Goal: Book appointment/travel/reservation

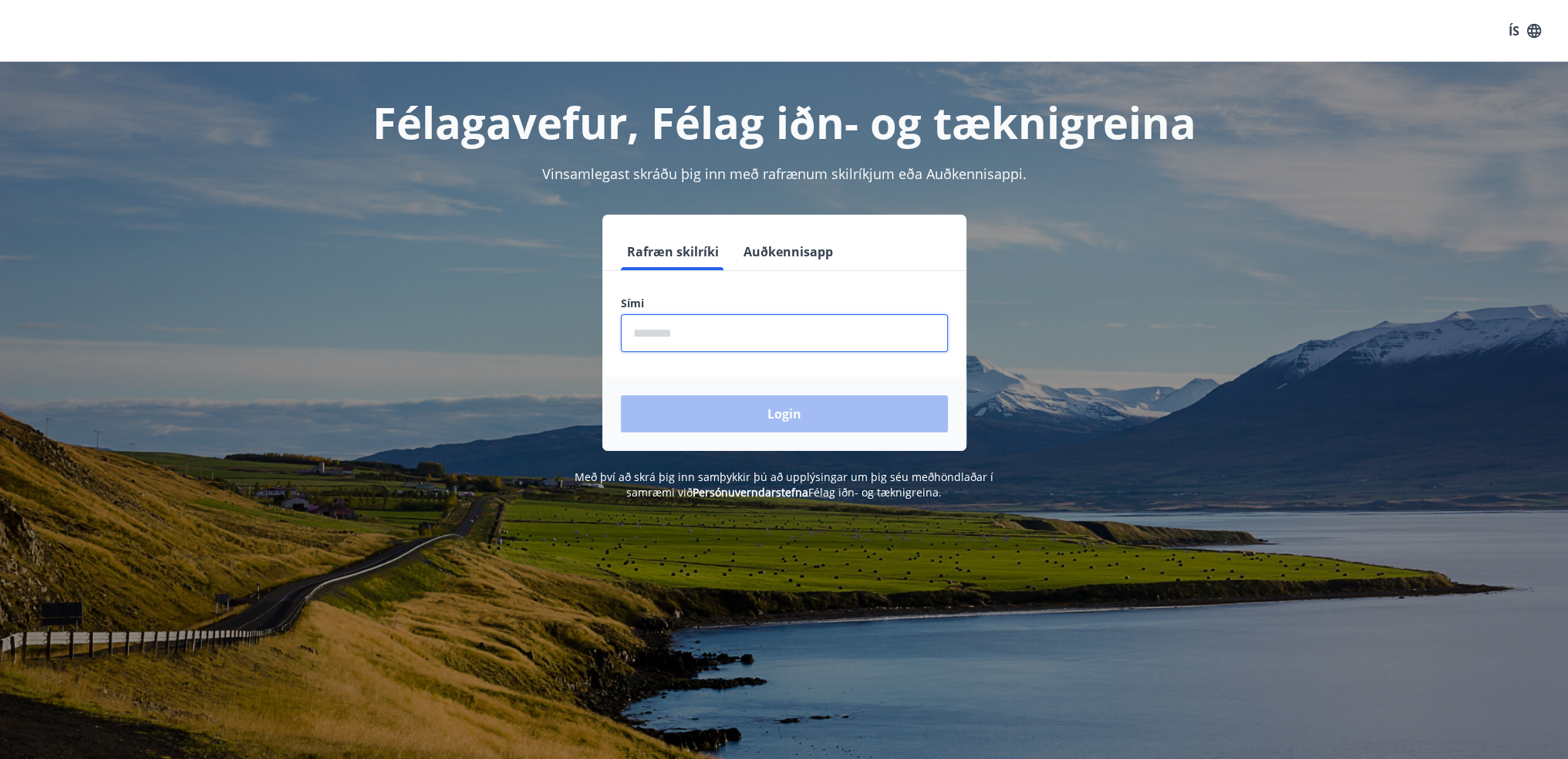
click at [665, 335] on input "phone" at bounding box center [784, 332] width 327 height 37
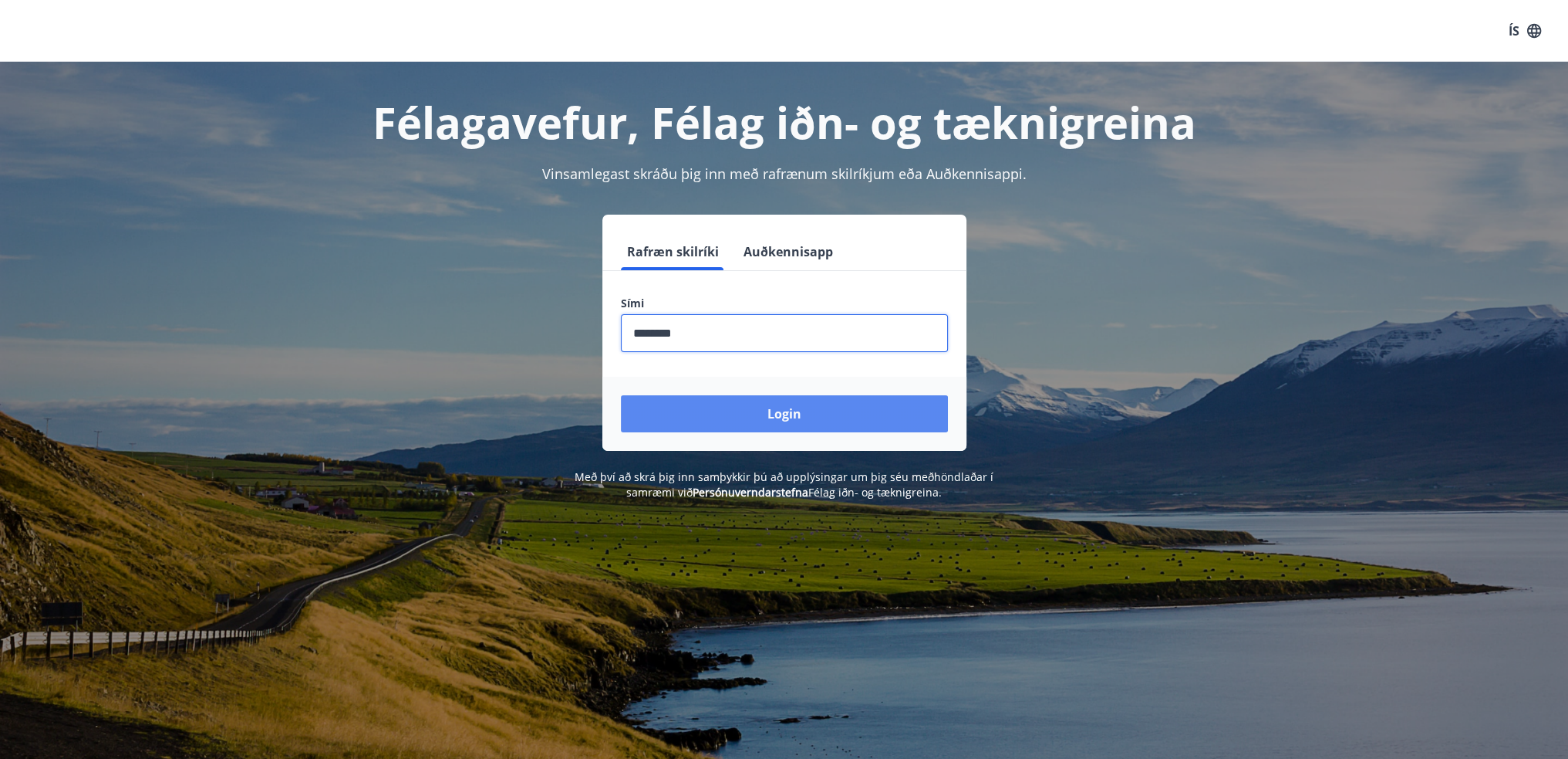
type input "********"
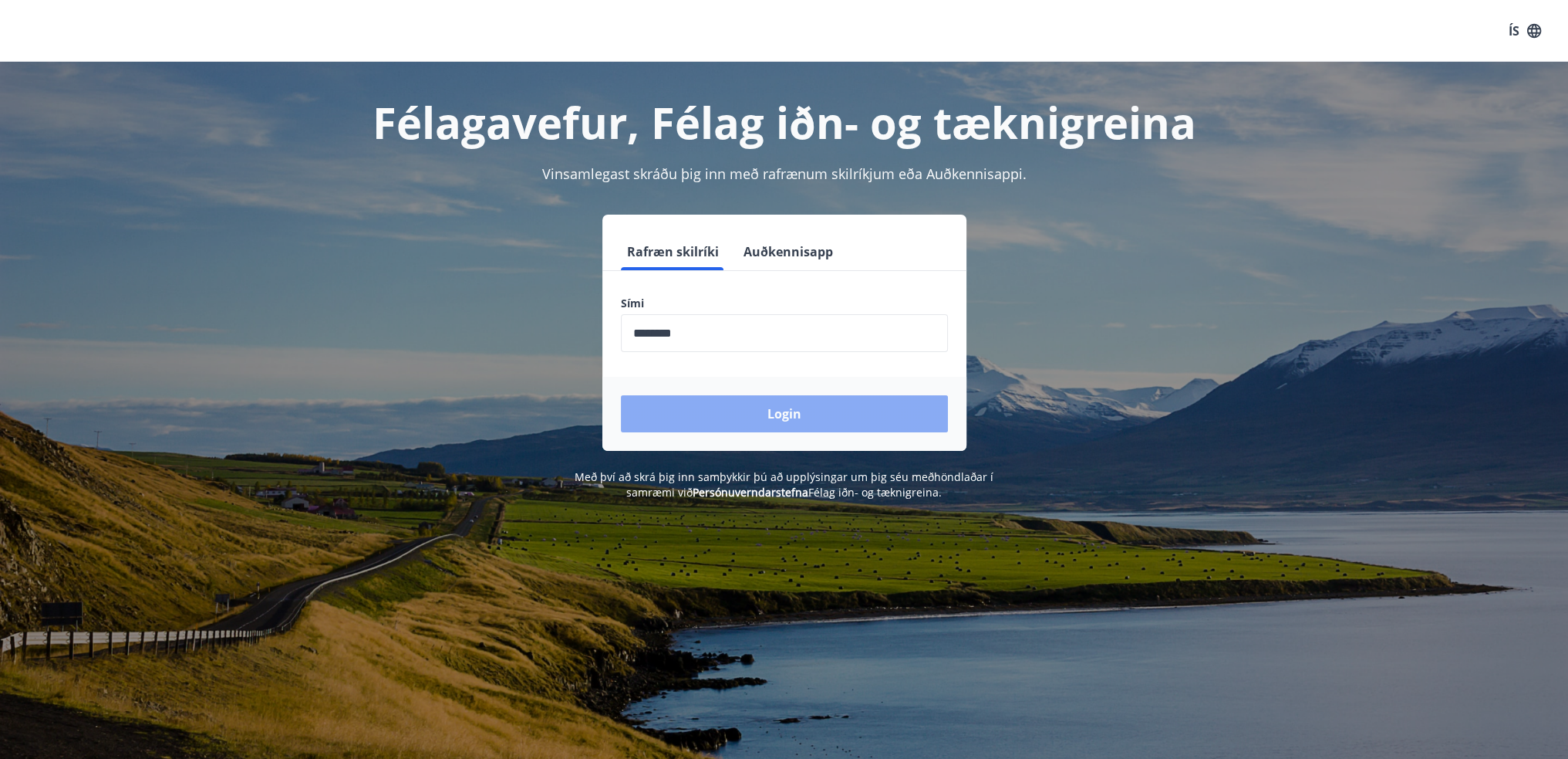
click at [793, 403] on button "Login" at bounding box center [784, 413] width 327 height 37
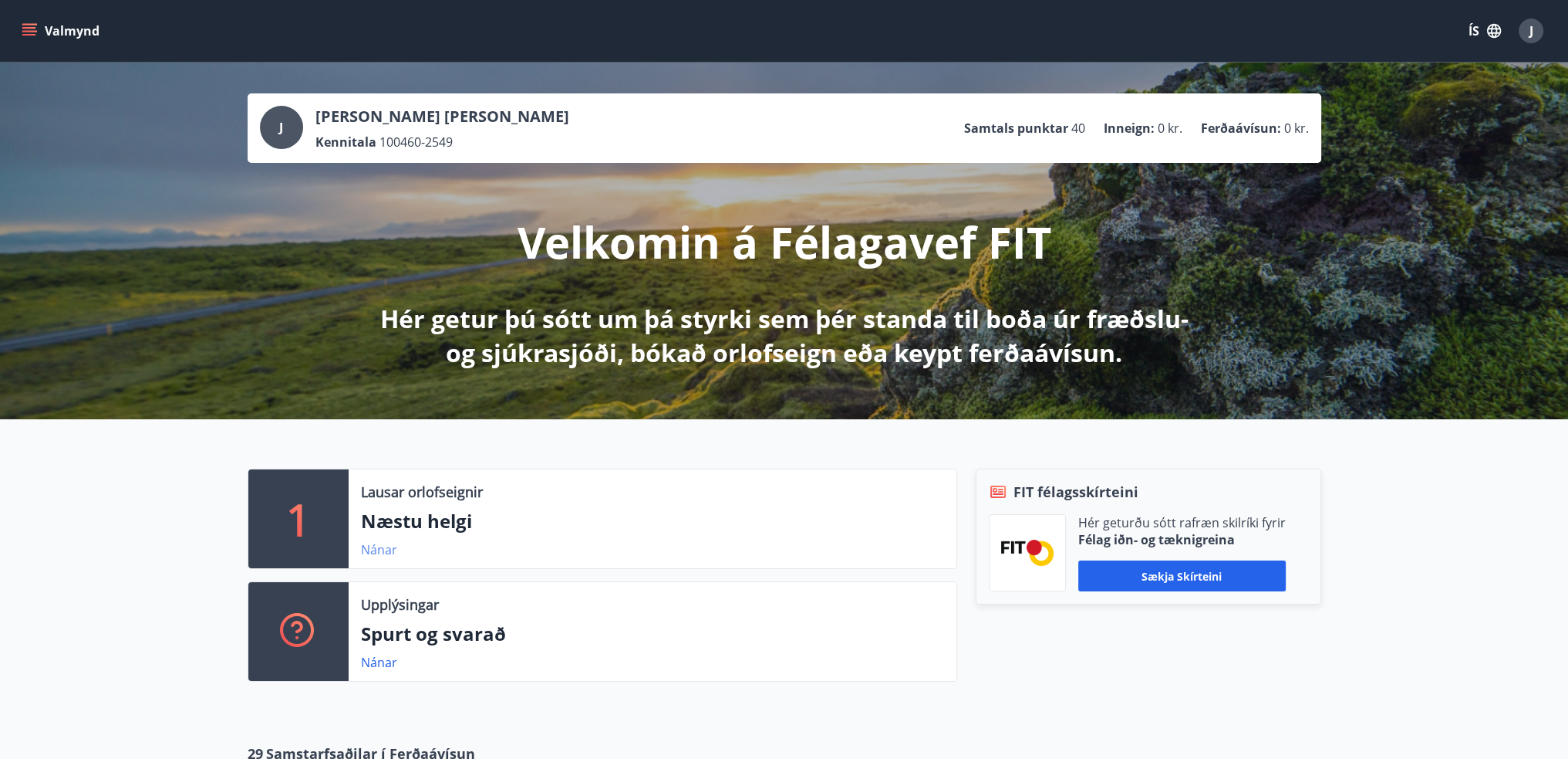
click at [380, 549] on link "Nánar" at bounding box center [379, 549] width 37 height 17
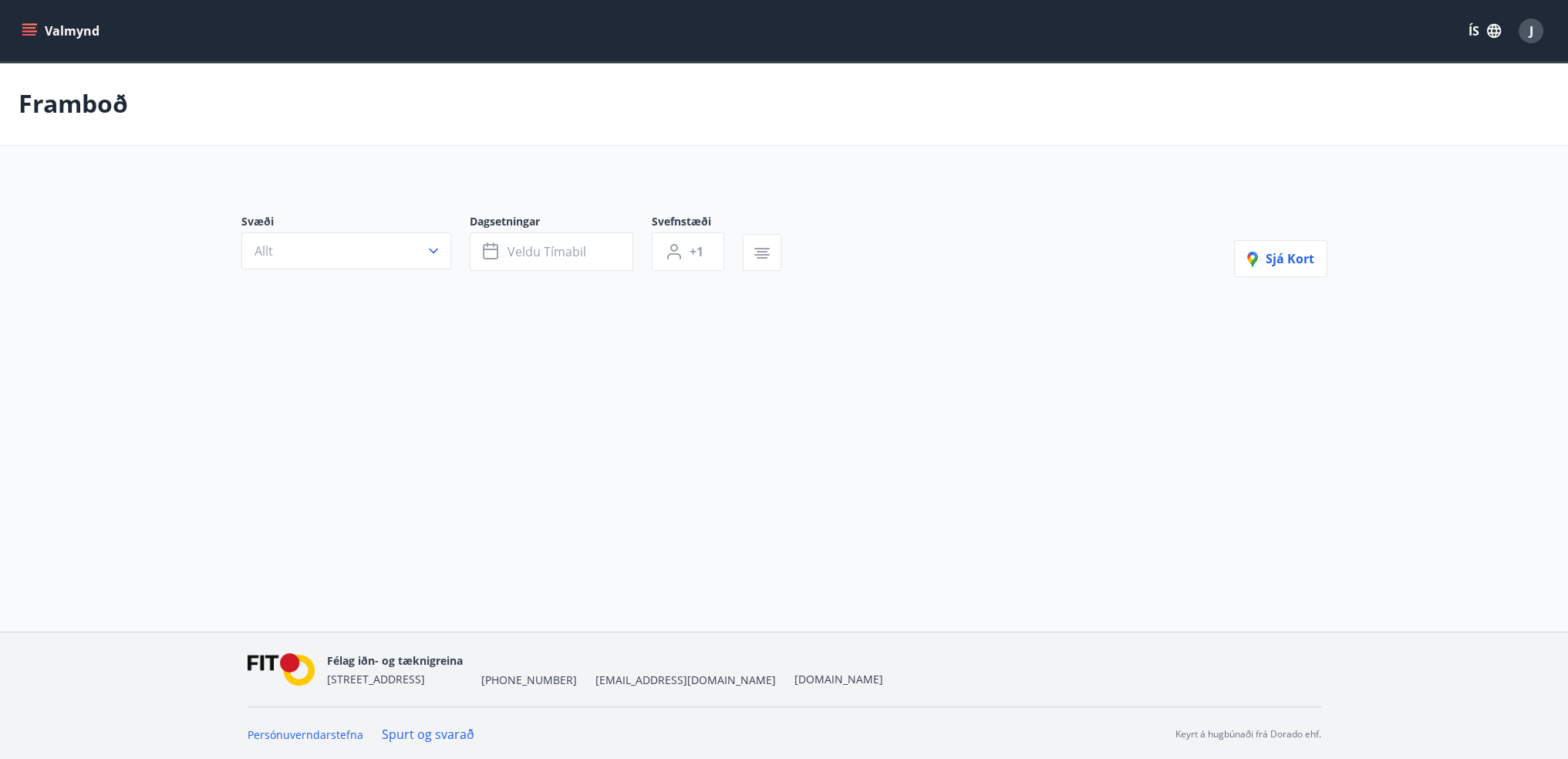
type input "*"
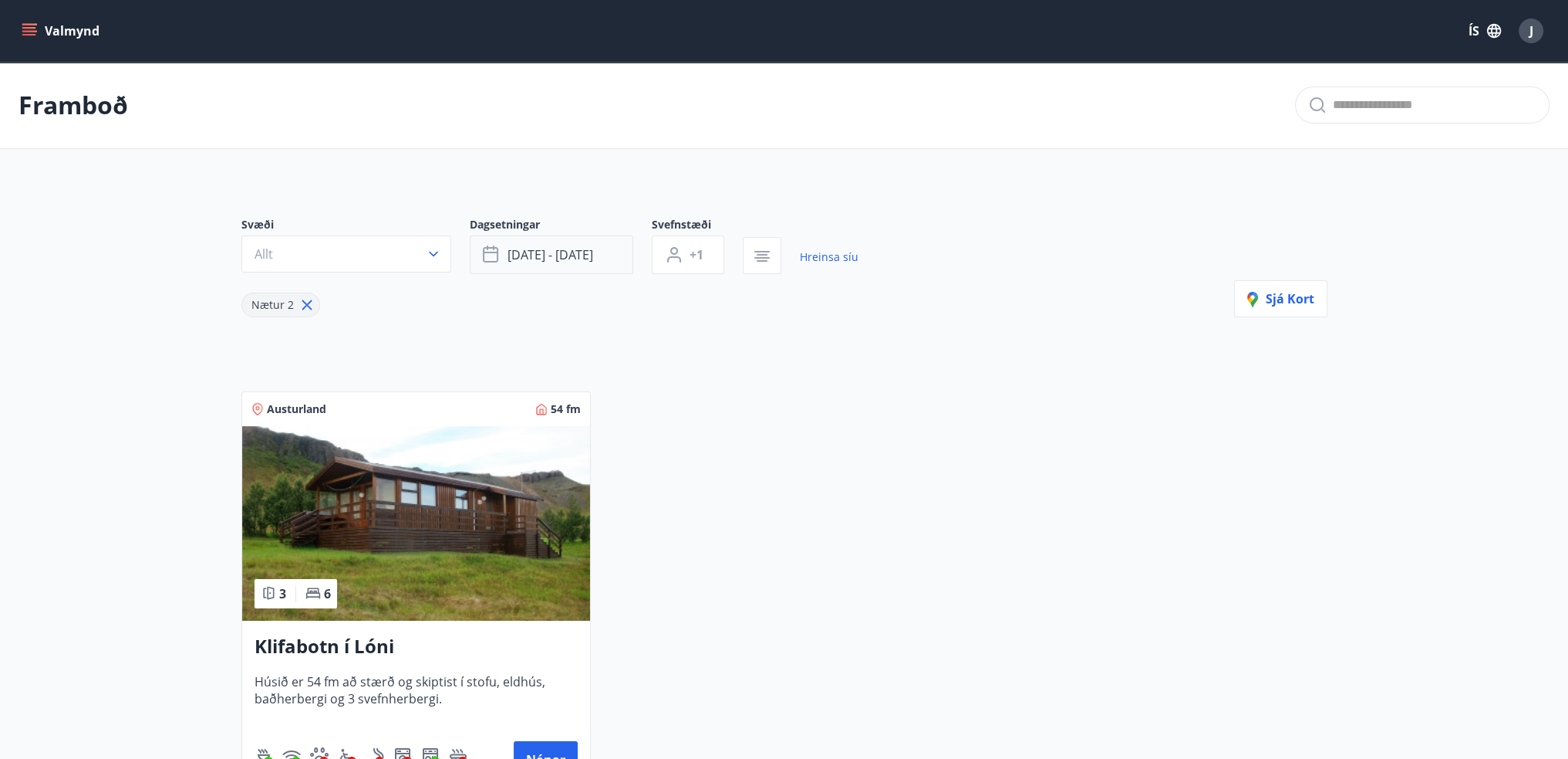
click at [538, 243] on button "[DATE] - [DATE]" at bounding box center [551, 254] width 164 height 38
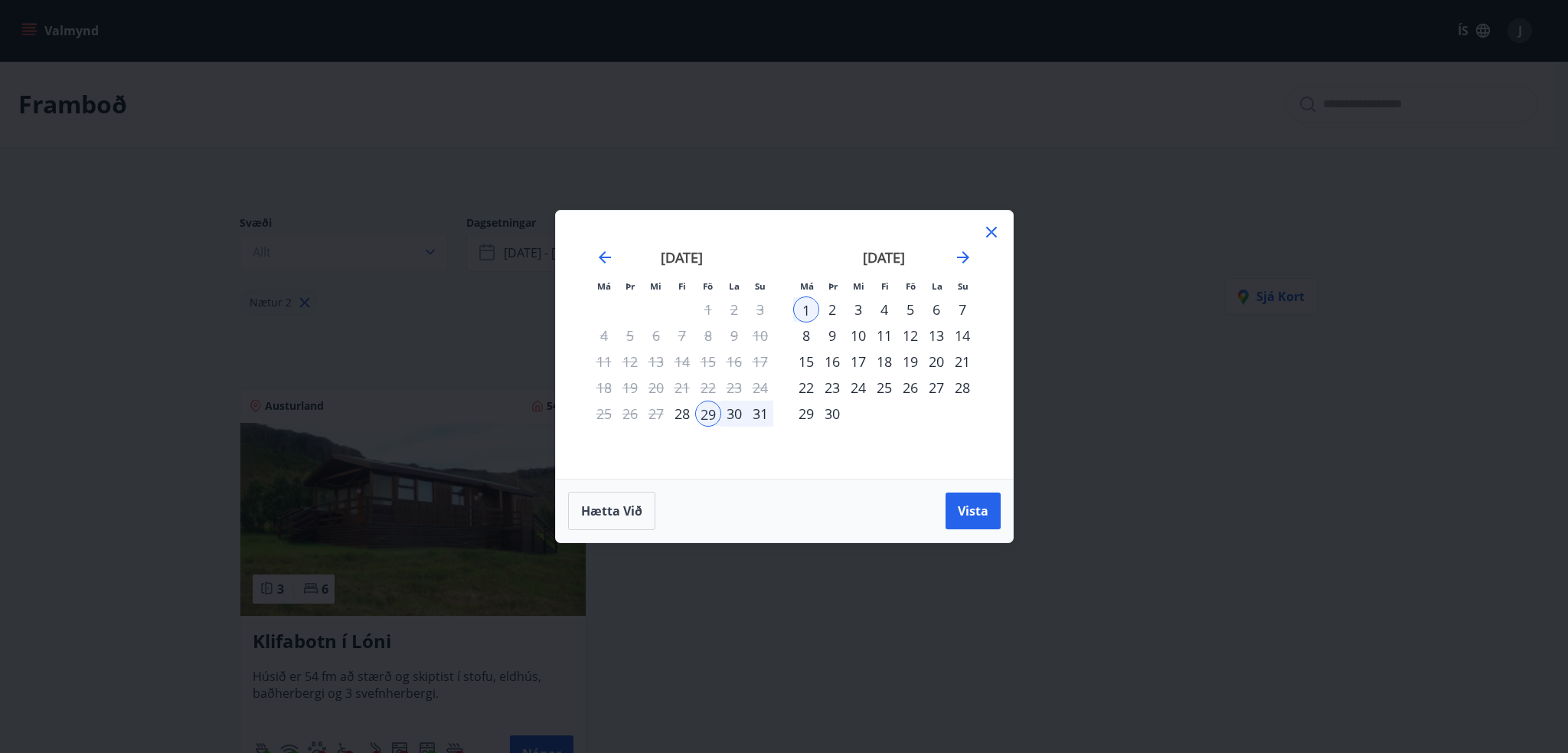
click at [987, 232] on icon at bounding box center [991, 232] width 18 height 18
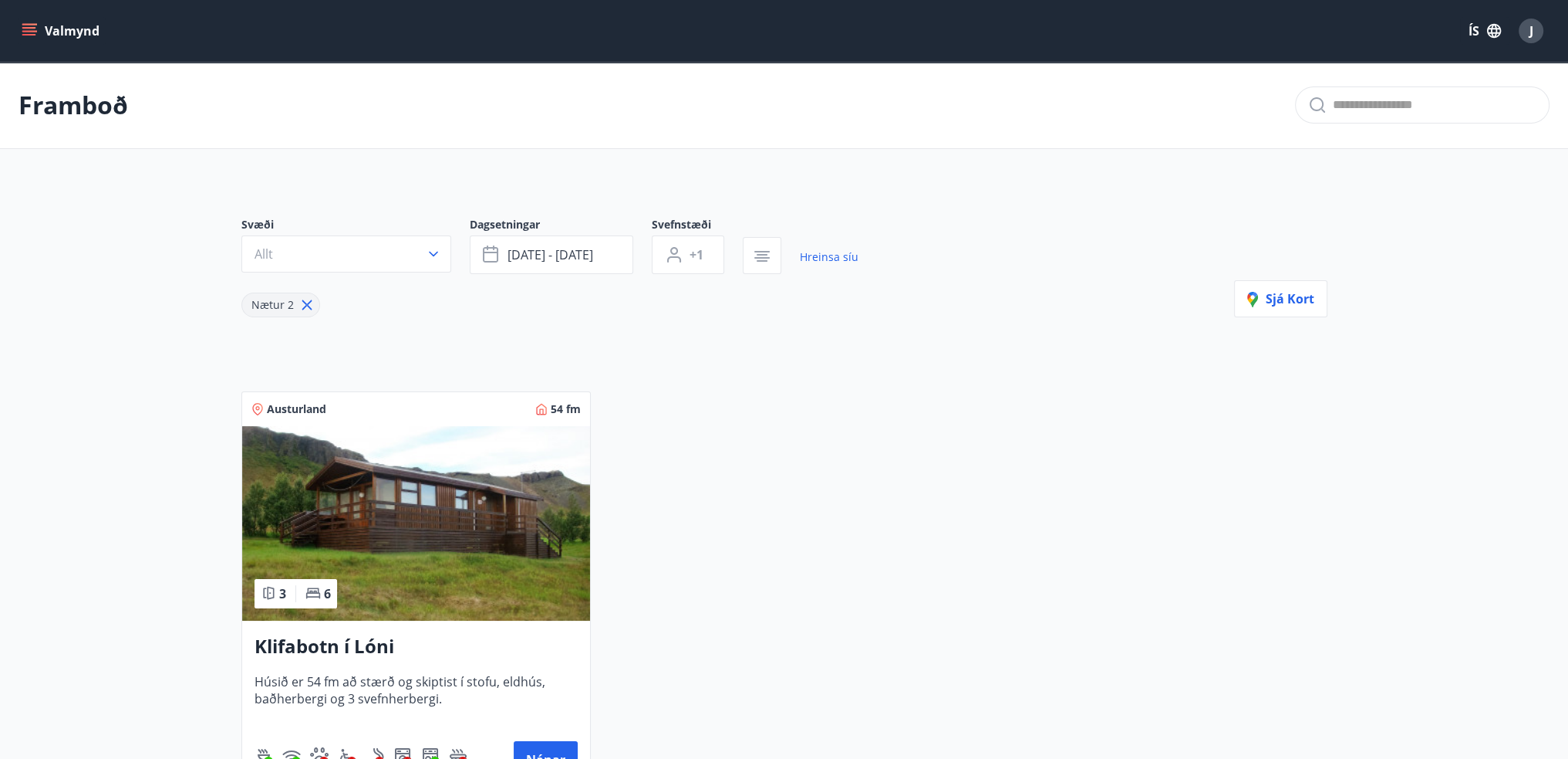
click at [81, 27] on button "Valmynd" at bounding box center [62, 30] width 87 height 28
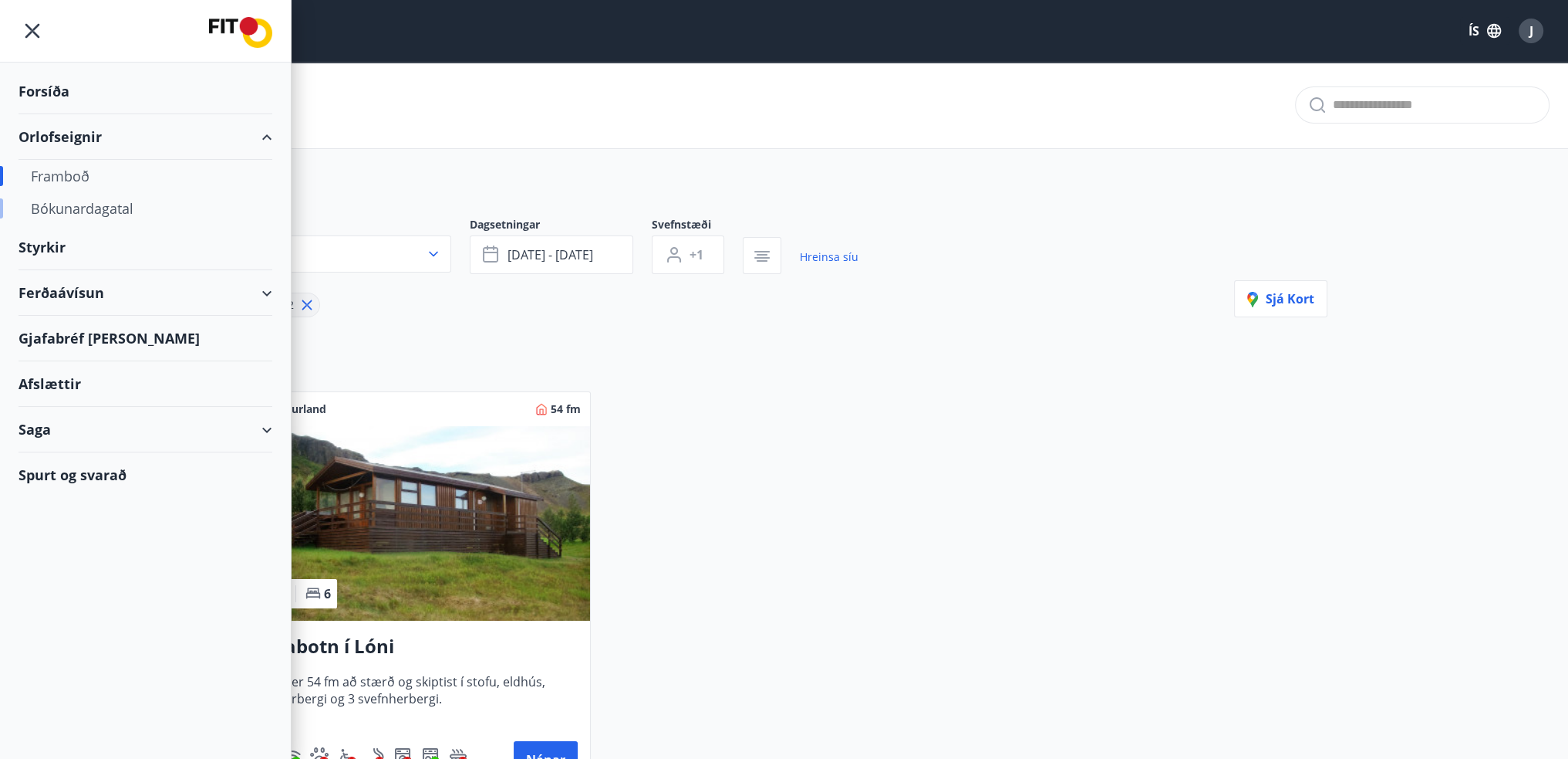
click at [69, 203] on div "Bókunardagatal" at bounding box center [145, 208] width 229 height 32
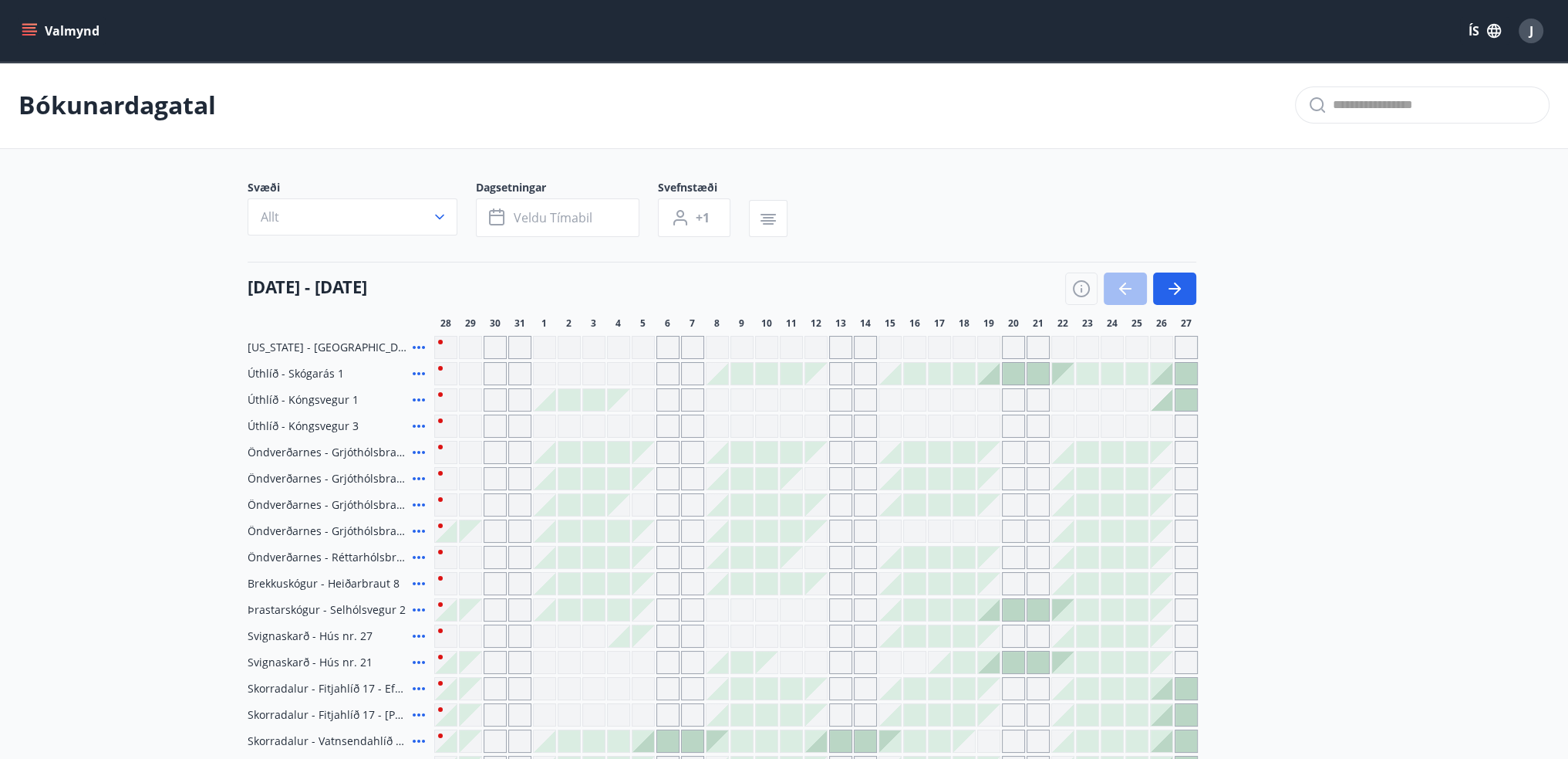
click at [438, 218] on icon "button" at bounding box center [439, 217] width 10 height 5
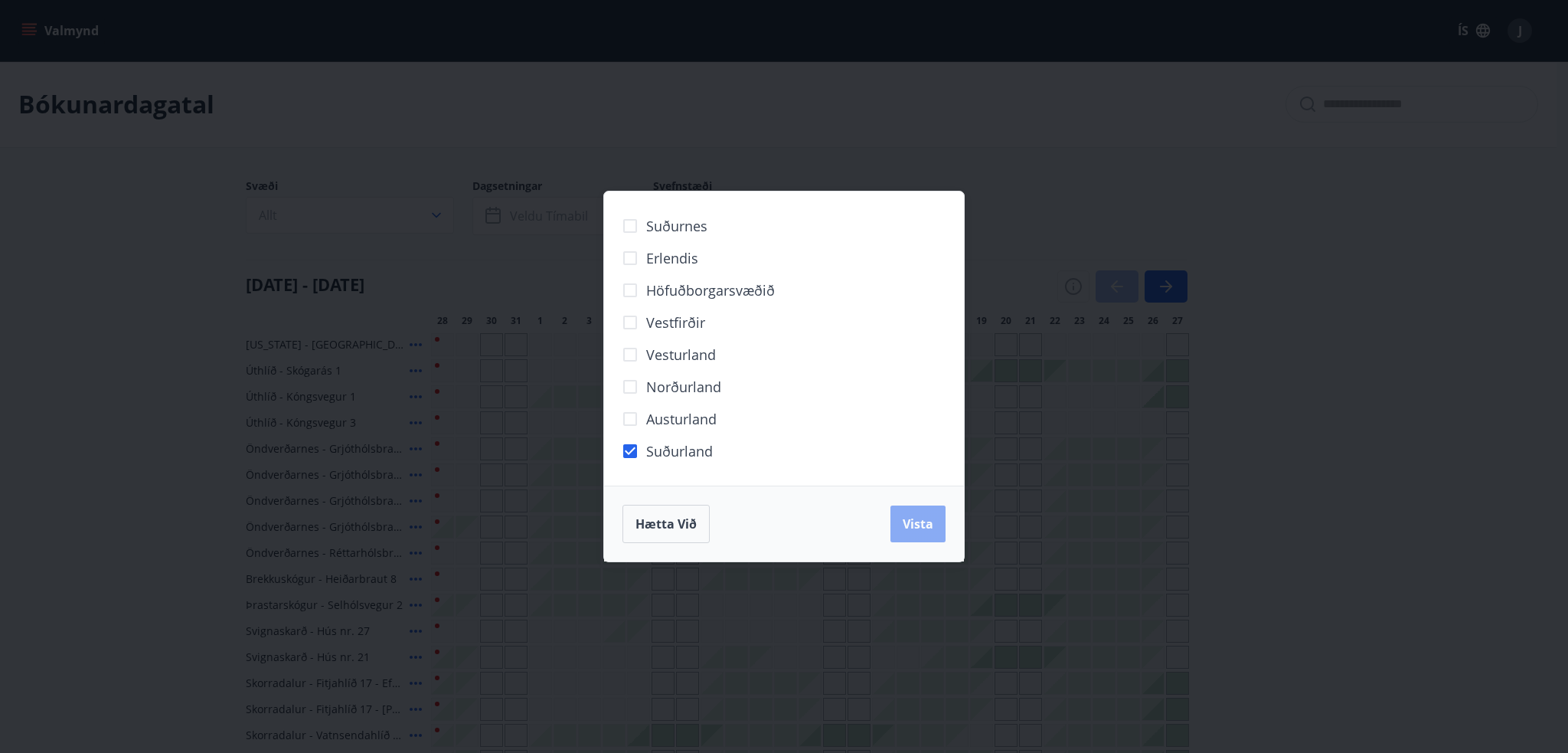
click at [909, 523] on span "Vista" at bounding box center [917, 523] width 30 height 16
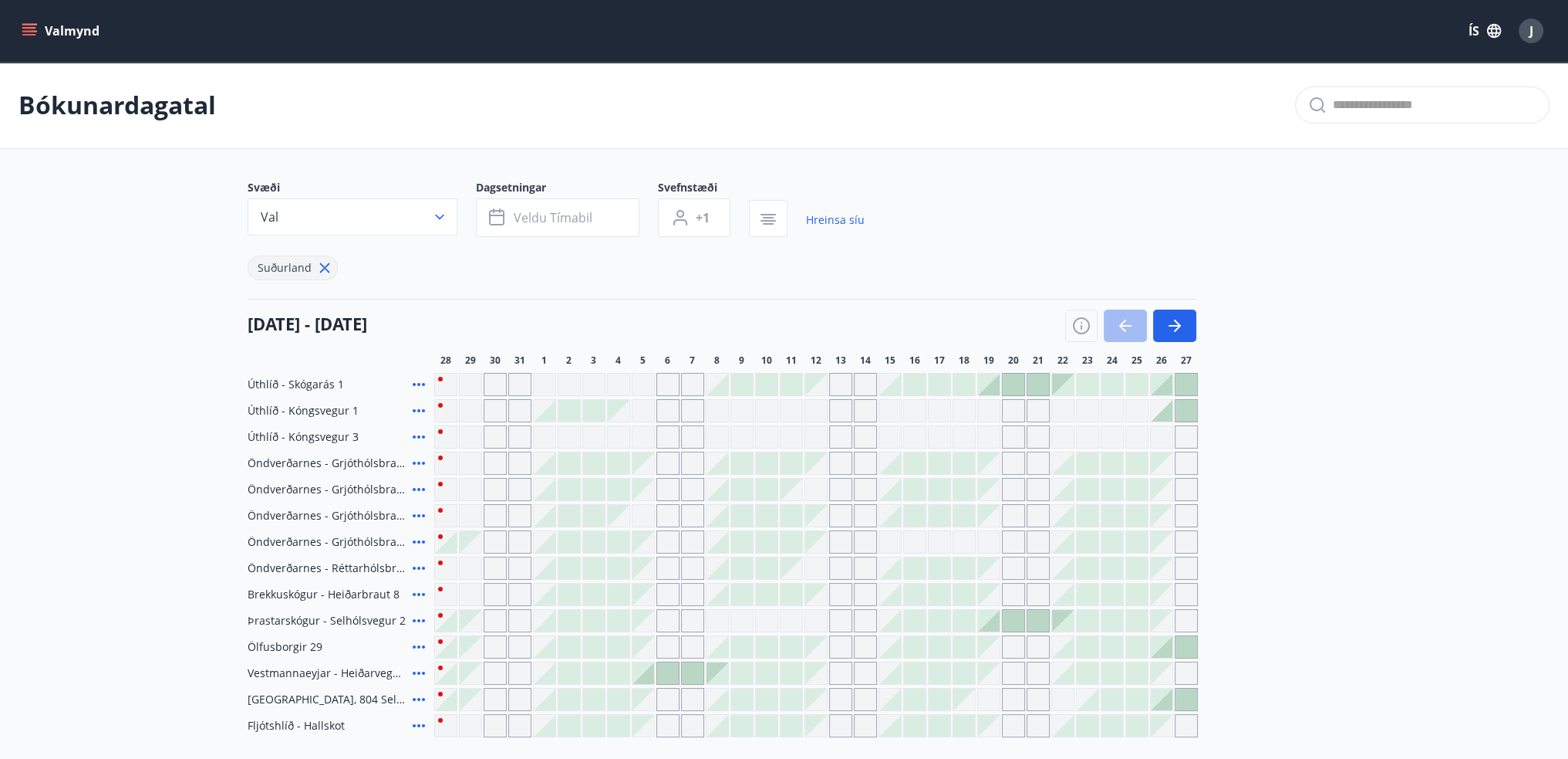
scroll to position [169, 0]
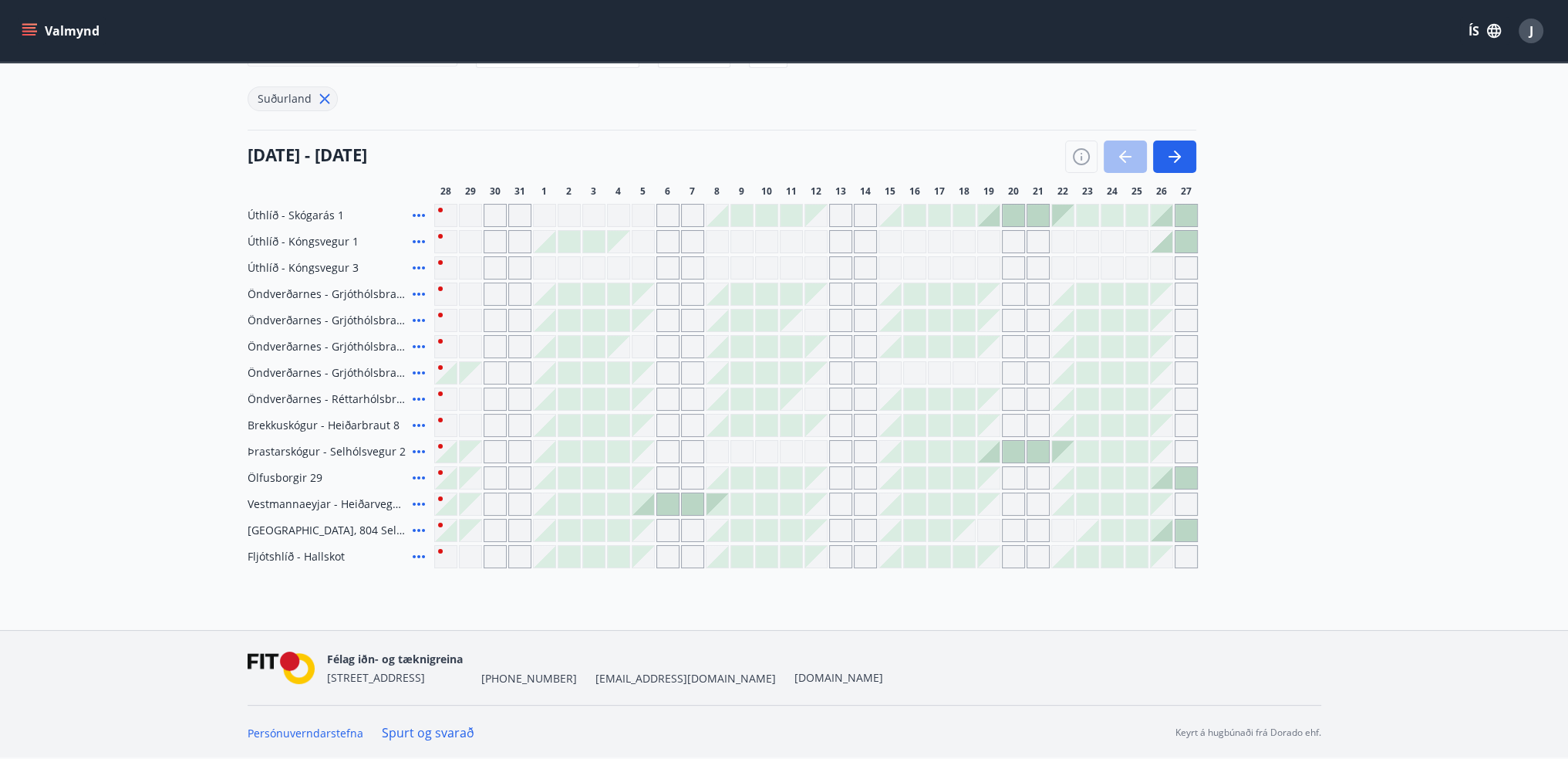
click at [471, 501] on div "Gráir dagar eru ekki bókanlegir" at bounding box center [470, 504] width 22 height 22
drag, startPoint x: 490, startPoint y: 503, endPoint x: 642, endPoint y: 501, distance: 152.0
click at [491, 503] on div "Gráir dagar eru ekki bókanlegir" at bounding box center [495, 504] width 24 height 24
drag, startPoint x: 651, startPoint y: 503, endPoint x: 675, endPoint y: 503, distance: 24.0
click at [649, 503] on div at bounding box center [643, 504] width 22 height 22
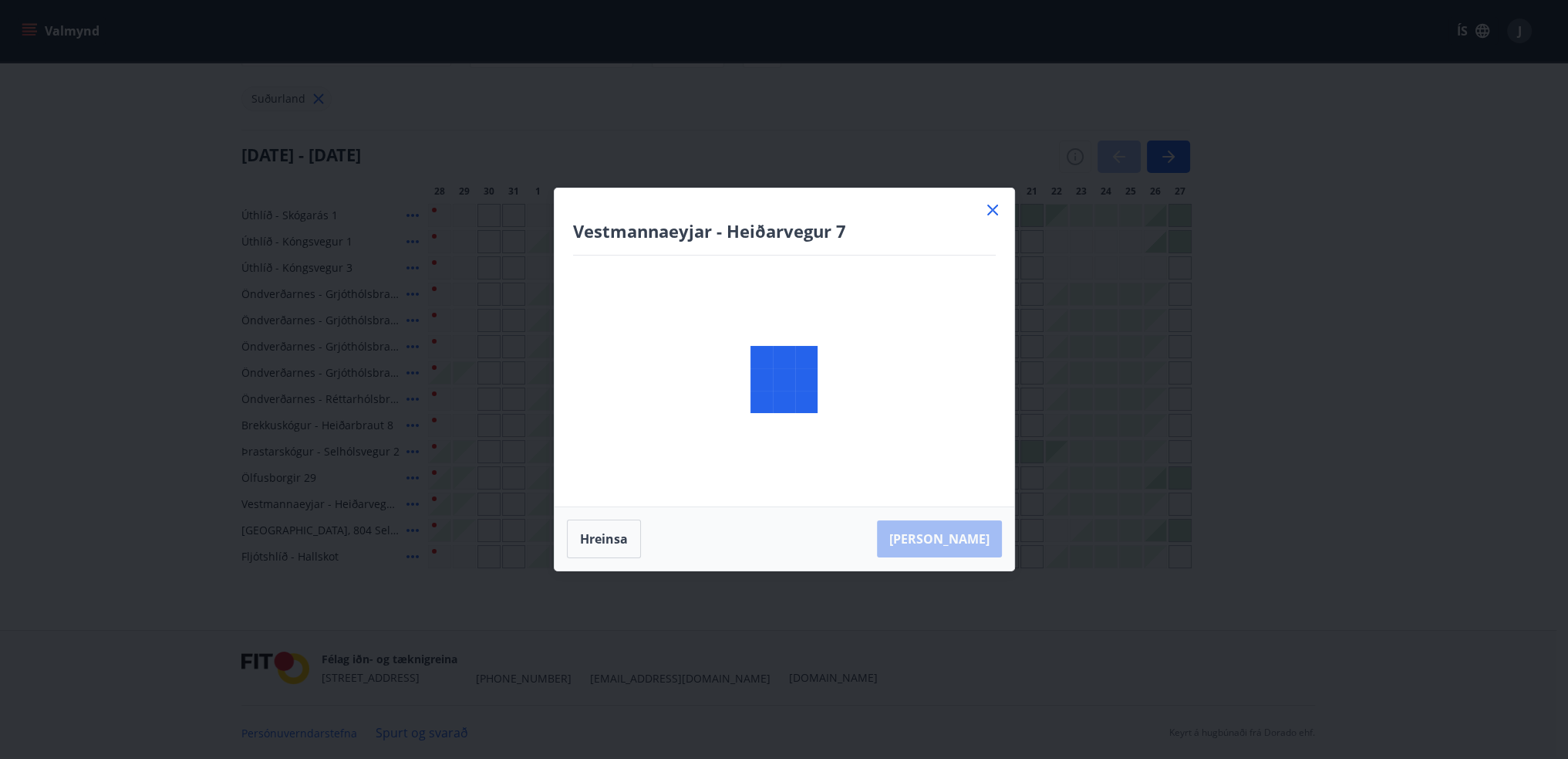
click at [675, 503] on body "Valmynd ÍS J Bókunardagatal Svæði Val Dagsetningar Veldu tímabil Svefnstæði +1 …" at bounding box center [784, 294] width 1568 height 926
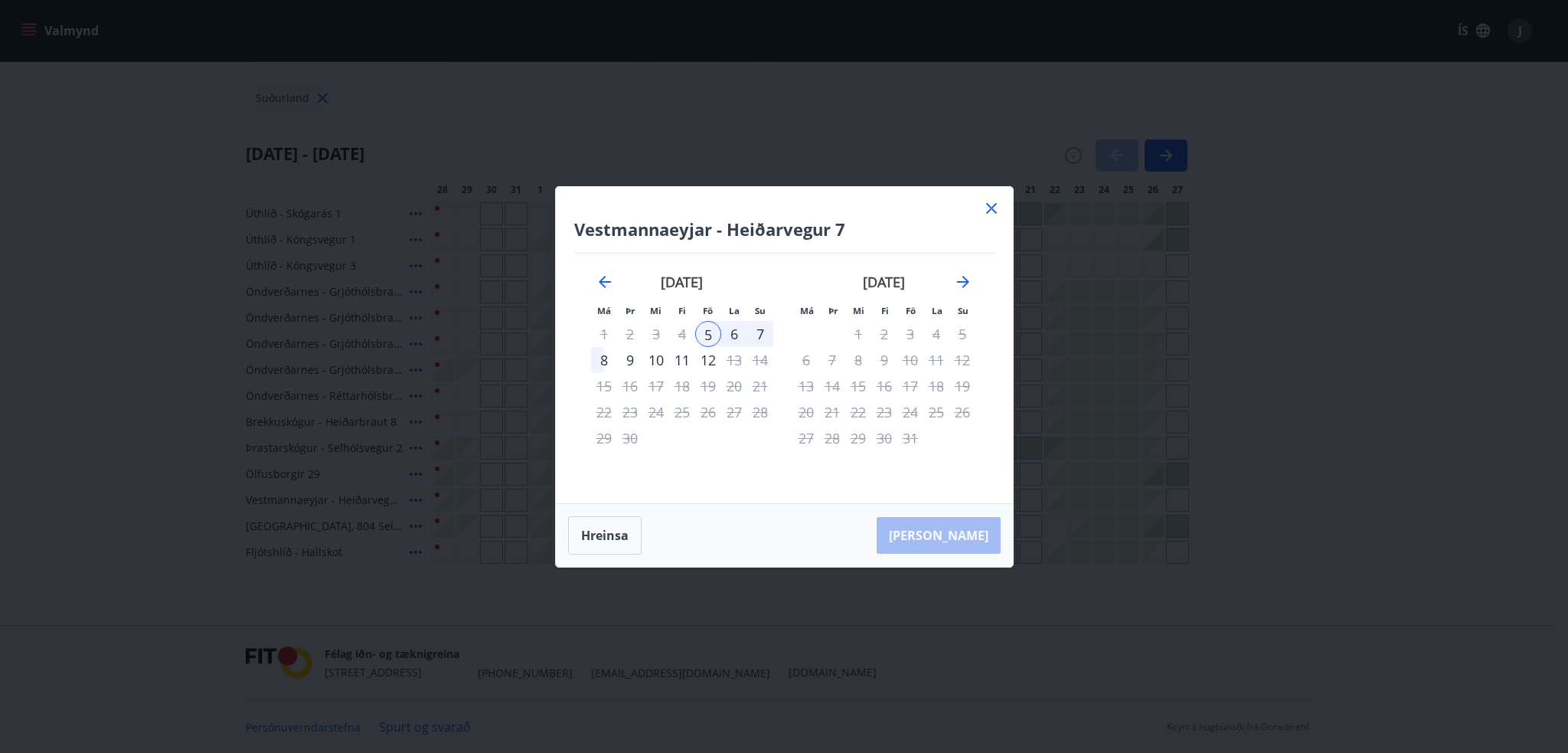
click at [707, 336] on div "5" at bounding box center [708, 334] width 26 height 26
click at [710, 361] on div "12" at bounding box center [708, 360] width 26 height 26
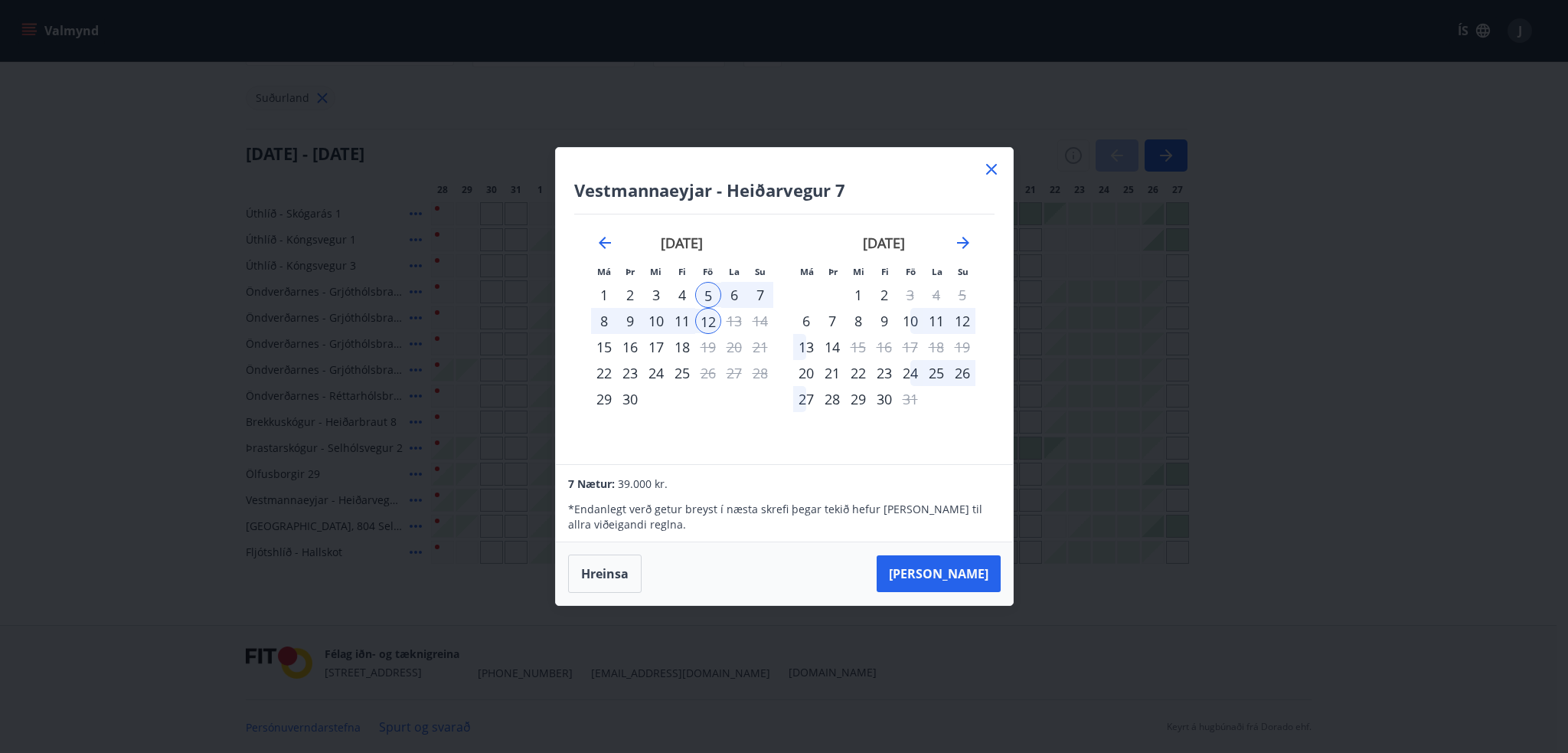
click at [990, 170] on icon at bounding box center [991, 169] width 3 height 3
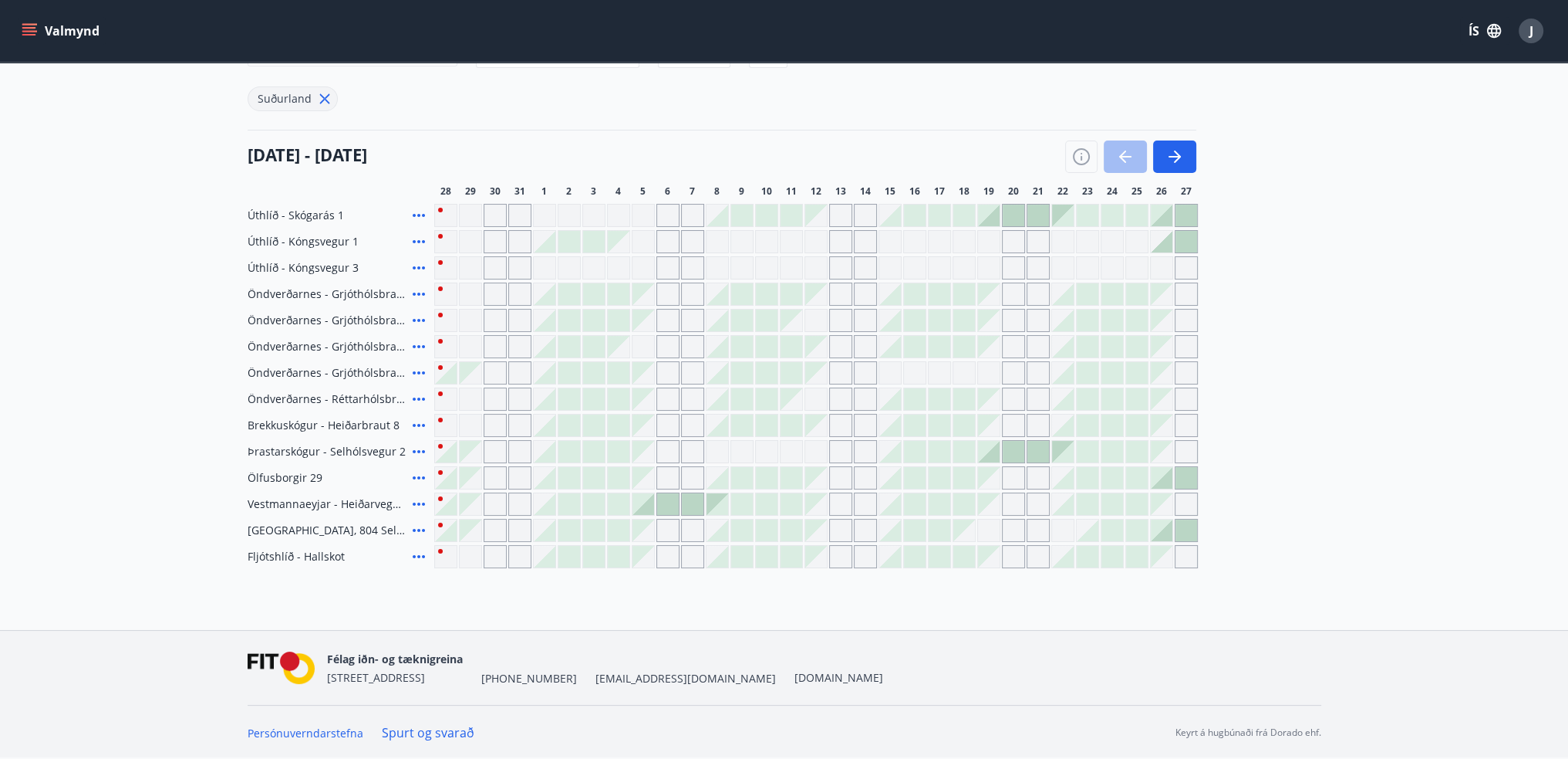
click at [563, 509] on div at bounding box center [569, 504] width 22 height 22
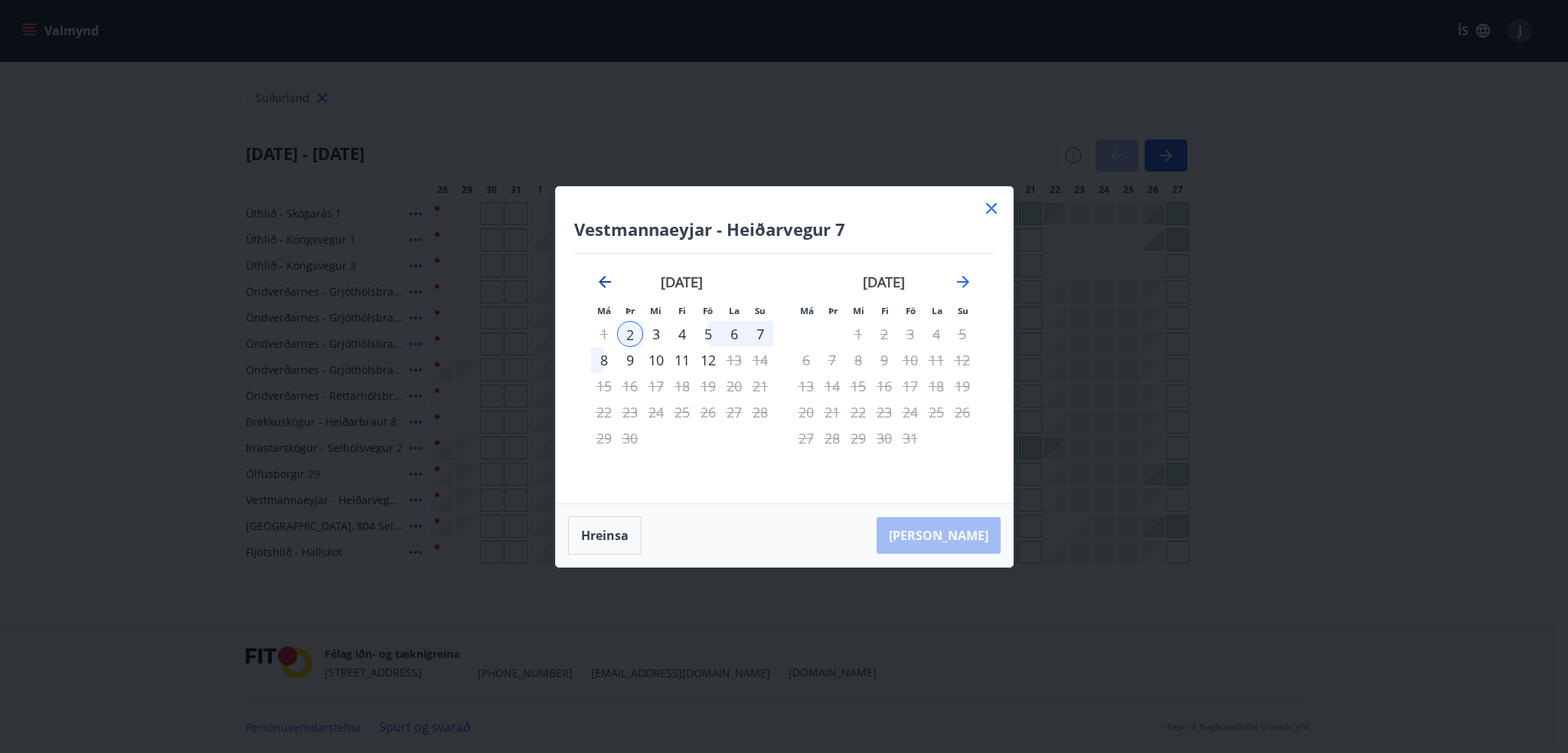
click at [612, 278] on icon "Move backward to switch to the previous month." at bounding box center [604, 281] width 18 height 18
click at [991, 204] on icon at bounding box center [991, 207] width 18 height 18
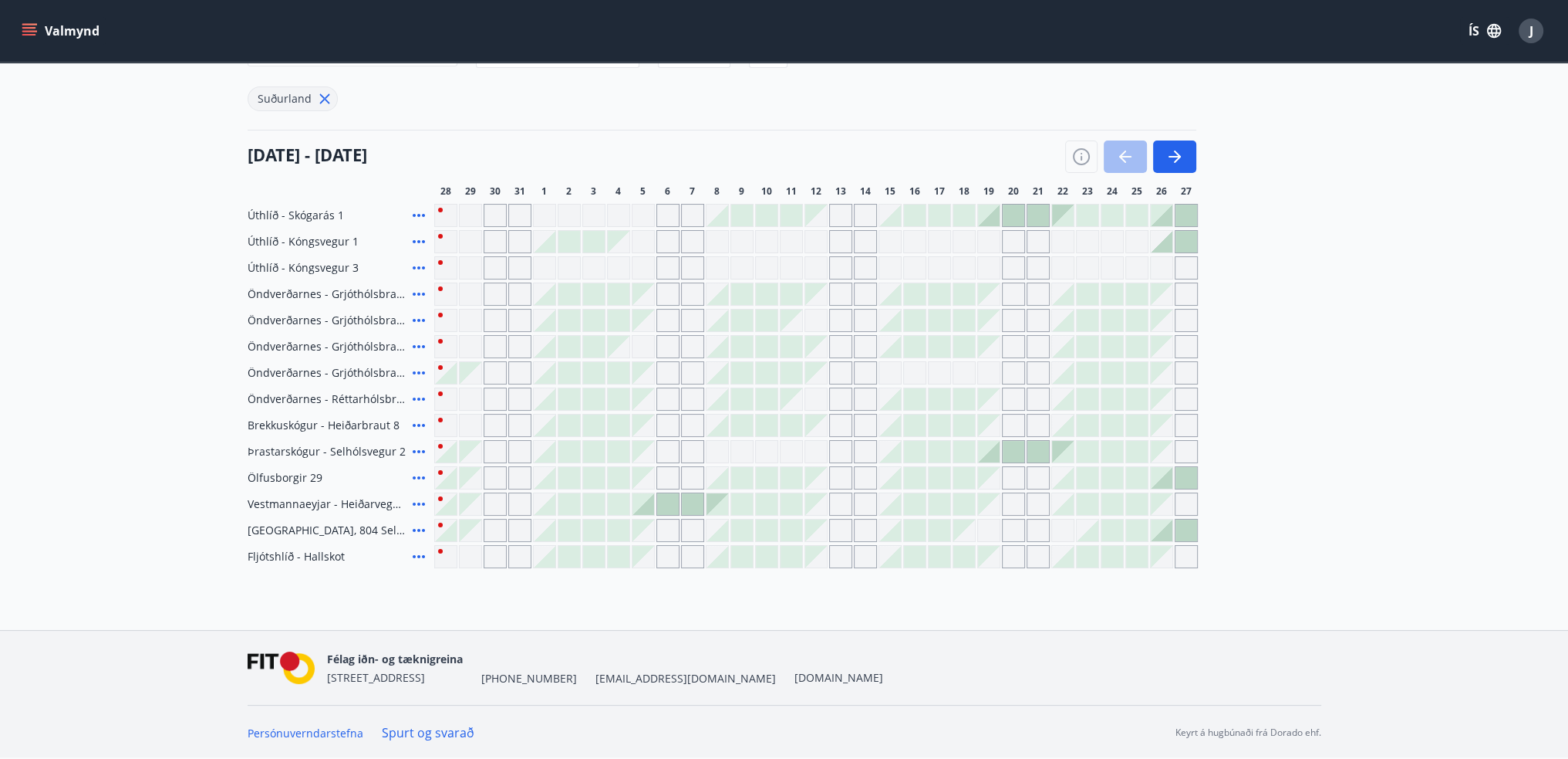
click at [469, 494] on div "Gráir dagar eru ekki bókanlegir" at bounding box center [470, 504] width 22 height 22
click at [1173, 152] on icon "button" at bounding box center [1174, 156] width 18 height 18
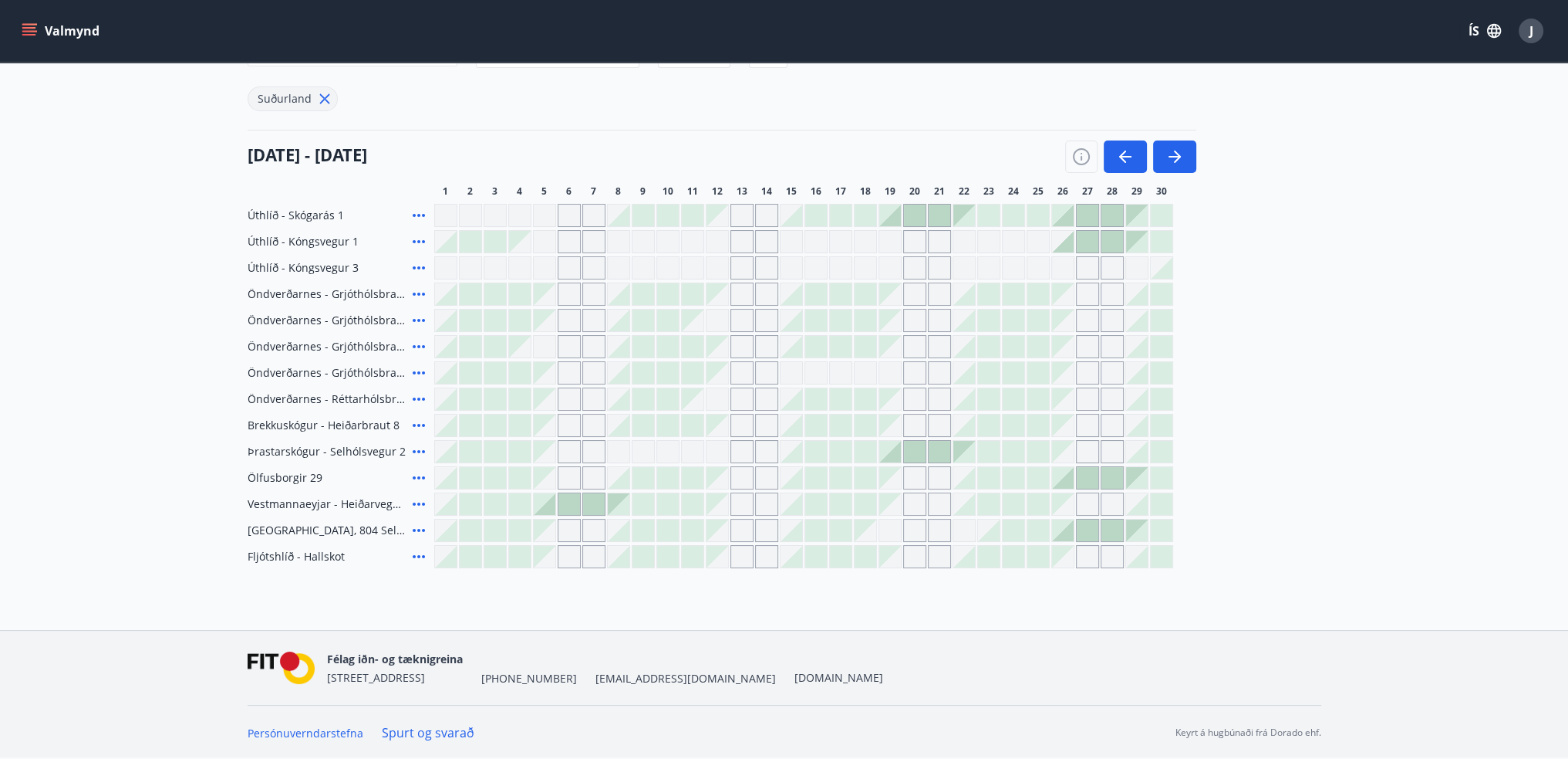
click at [806, 505] on div at bounding box center [816, 504] width 22 height 22
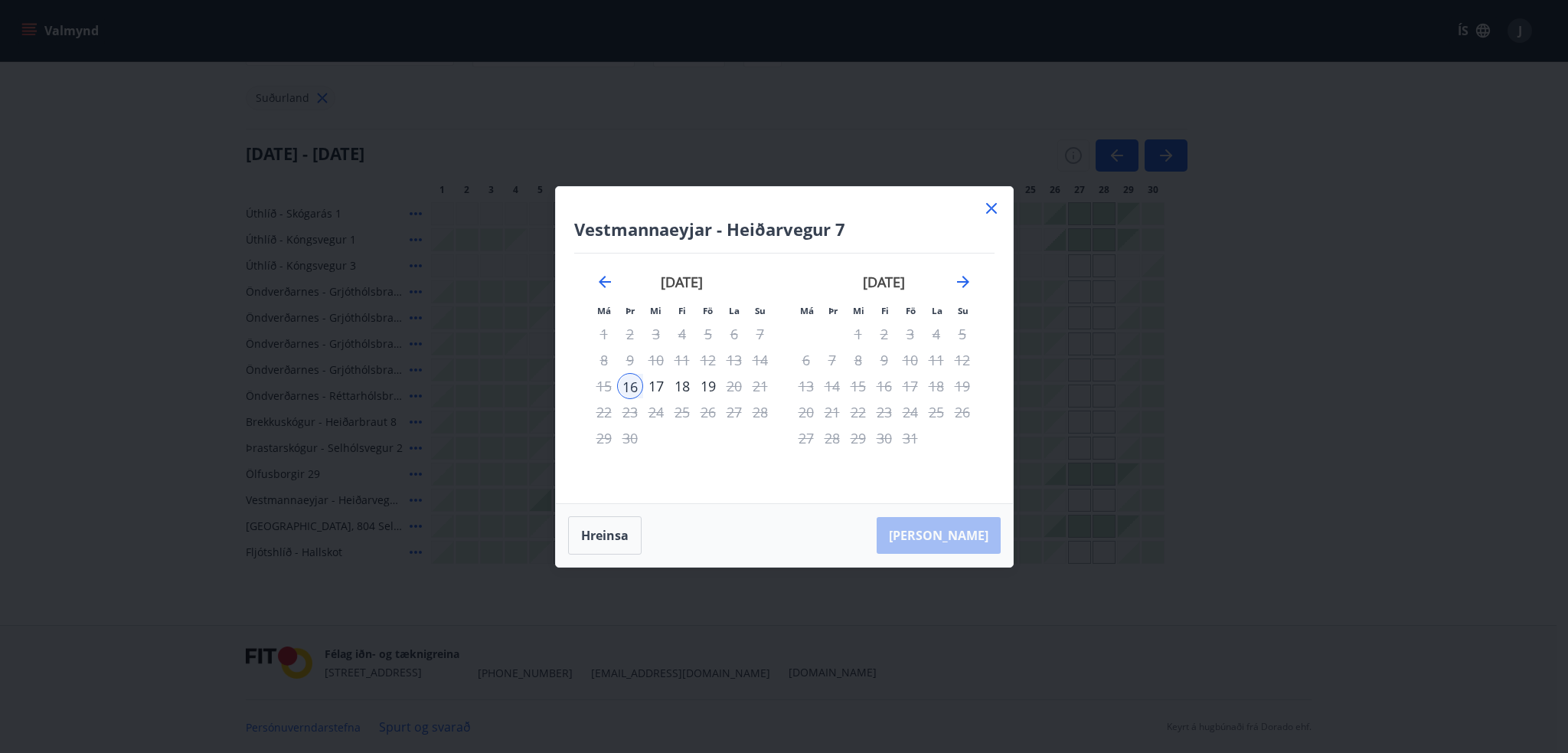
click at [990, 212] on icon at bounding box center [991, 207] width 18 height 18
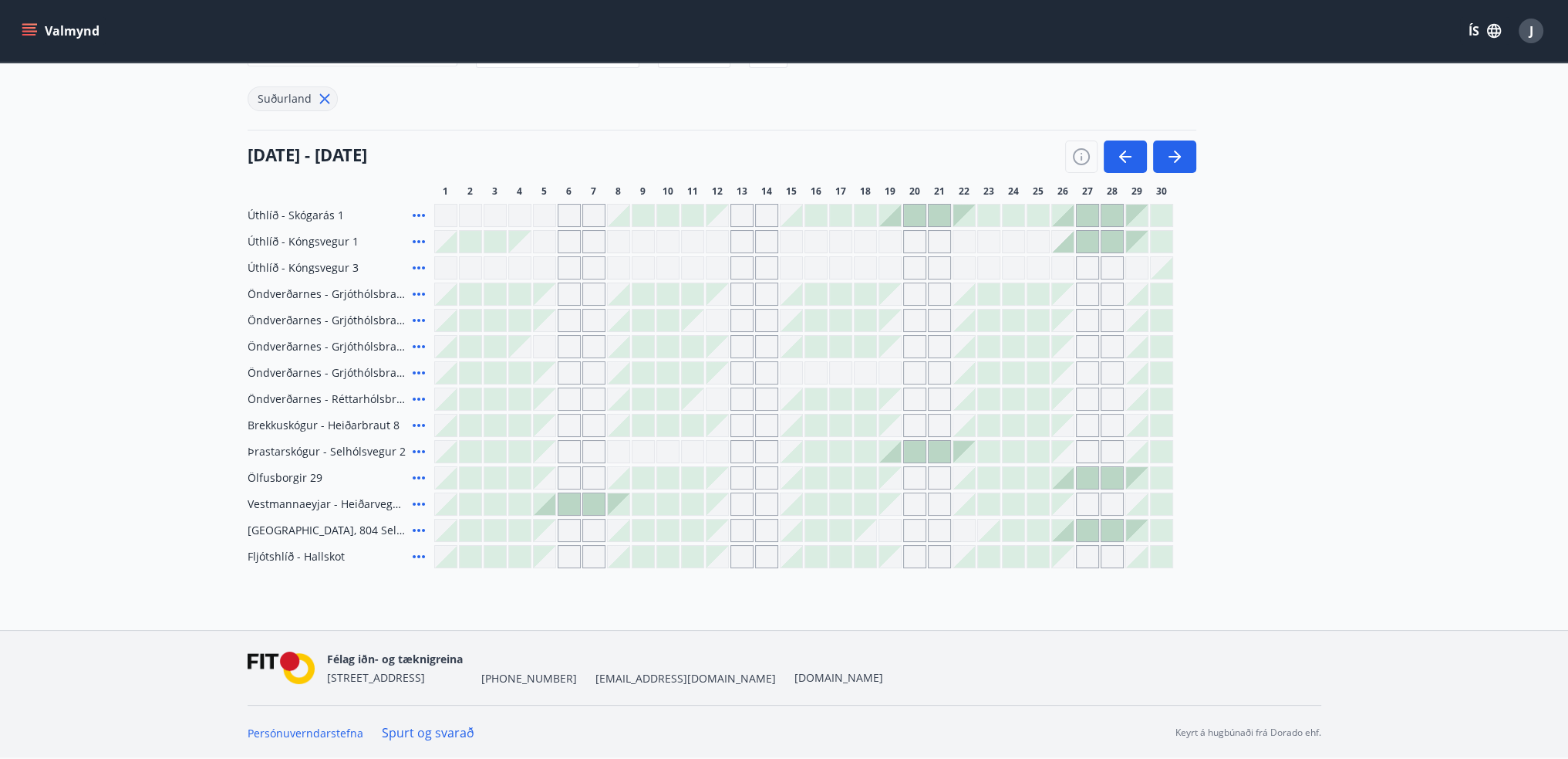
click at [540, 496] on div at bounding box center [544, 504] width 22 height 22
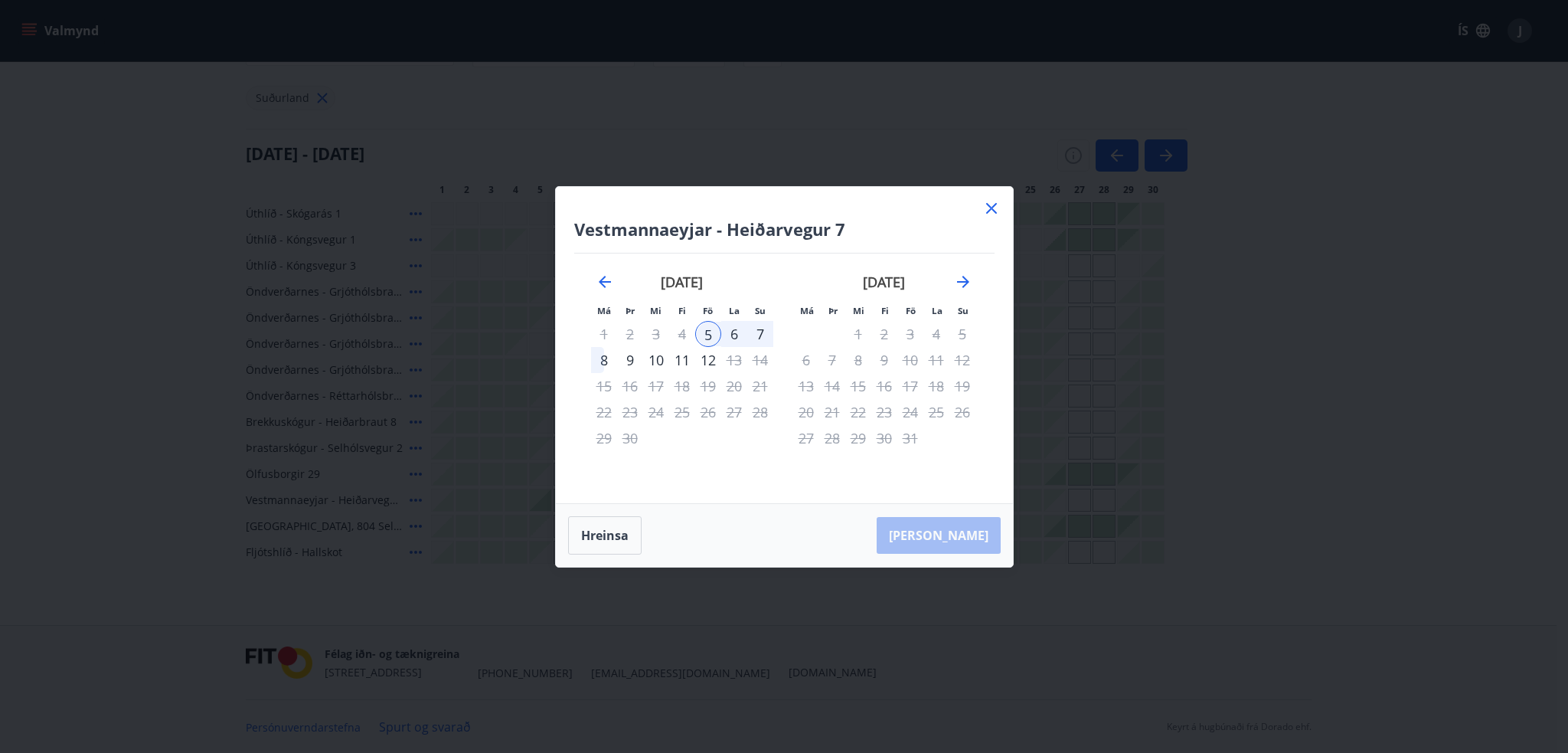
click at [986, 211] on icon at bounding box center [991, 207] width 18 height 18
